Goal: Task Accomplishment & Management: Manage account settings

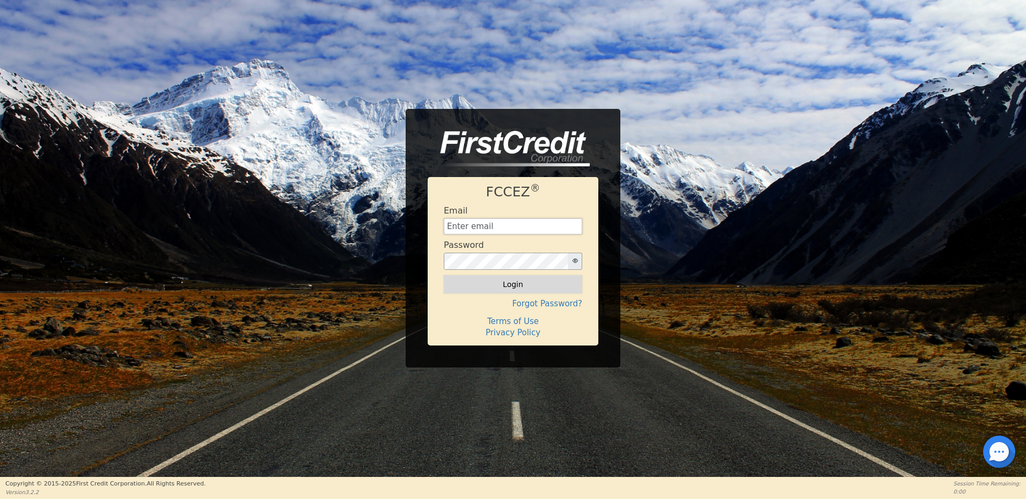
type input "[EMAIL_ADDRESS][DOMAIN_NAME]"
click at [515, 283] on button "Login" at bounding box center [513, 284] width 138 height 18
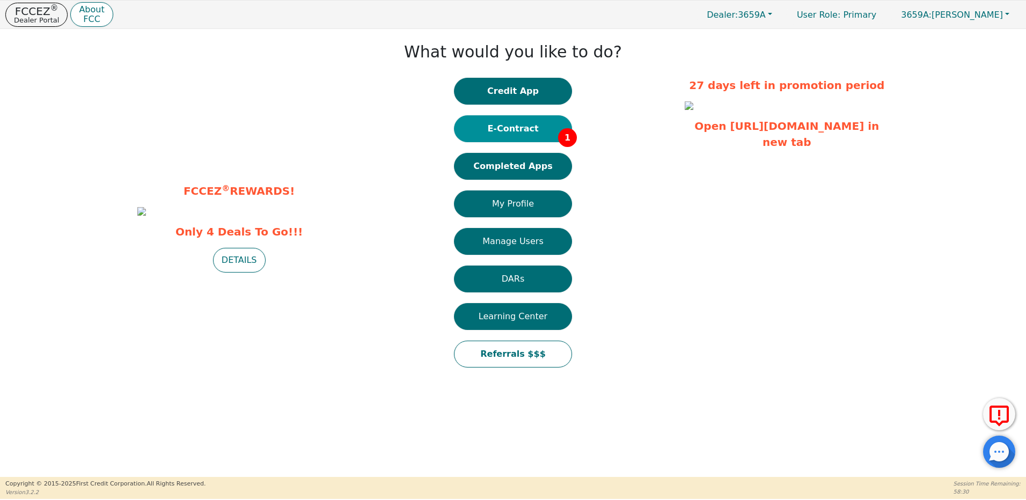
click at [510, 122] on button "E-Contract 1" at bounding box center [513, 128] width 118 height 27
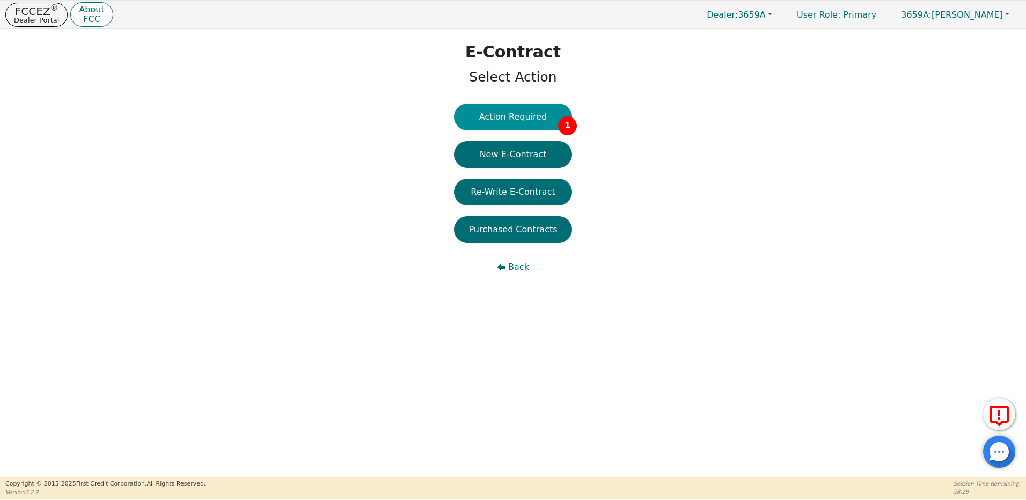
click at [511, 119] on button "Action Required 1" at bounding box center [513, 117] width 118 height 27
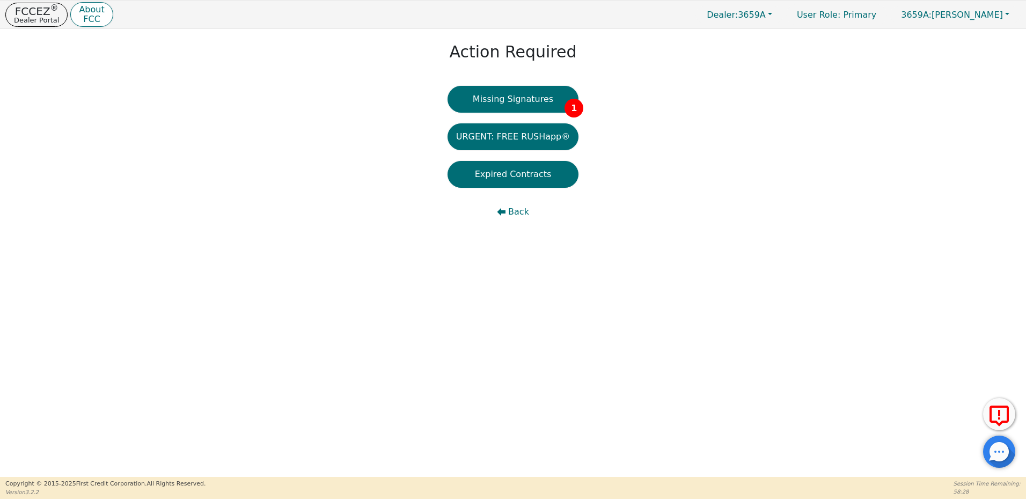
click at [527, 101] on button "Missing Signatures 1" at bounding box center [512, 99] width 131 height 27
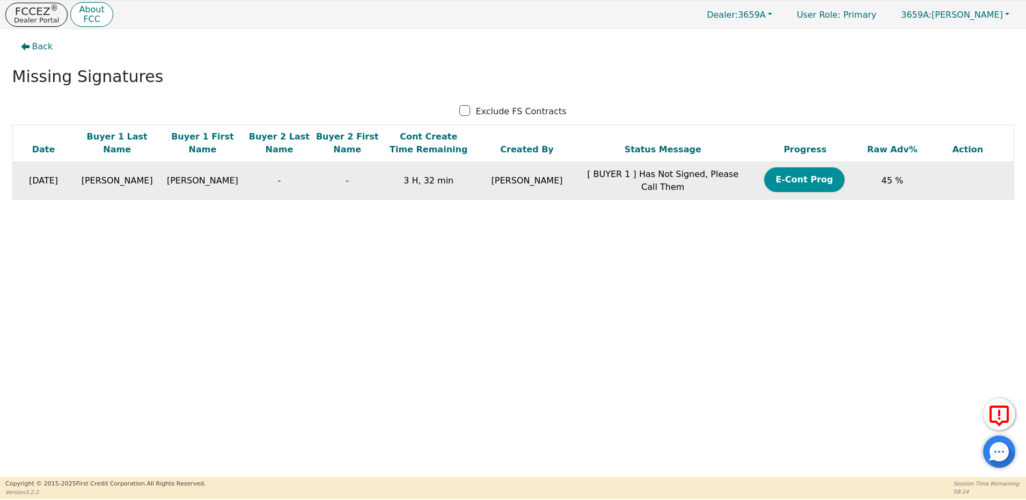
click at [799, 180] on button "E-Cont Prog" at bounding box center [804, 179] width 80 height 25
